Goal: Information Seeking & Learning: Learn about a topic

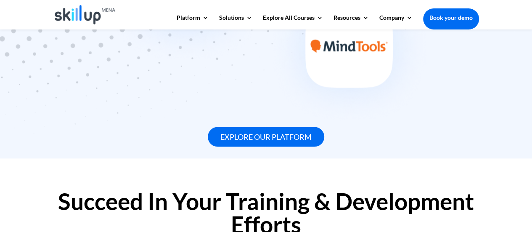
scroll to position [789, 0]
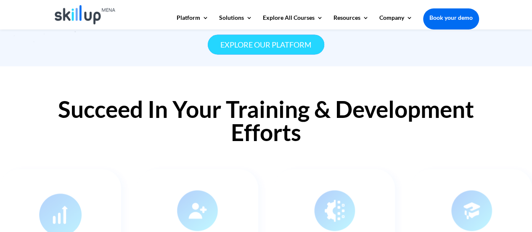
click at [302, 42] on link "Explore our platform" at bounding box center [266, 45] width 117 height 20
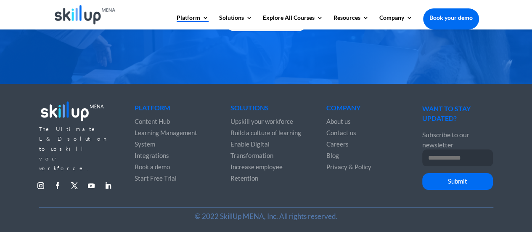
scroll to position [1605, 0]
click at [370, 195] on div "The Ultimate L&D solution to upskill your workforce. Follow Follow Follow Follo…" at bounding box center [266, 148] width 455 height 120
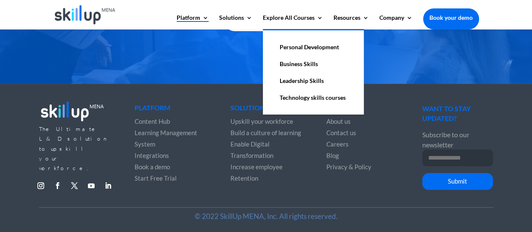
click at [295, 64] on link "Business Skills" at bounding box center [313, 64] width 84 height 17
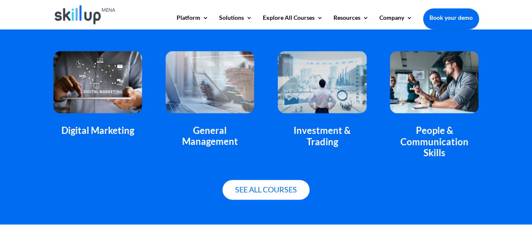
scroll to position [574, 0]
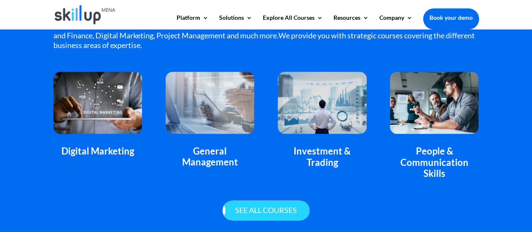
click at [279, 207] on link "See all courses" at bounding box center [266, 210] width 87 height 20
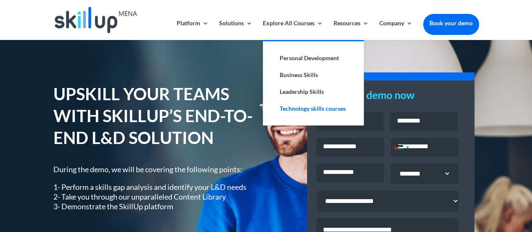
click at [309, 106] on link "Technology skills courses" at bounding box center [313, 108] width 84 height 17
